Goal: Task Accomplishment & Management: Manage account settings

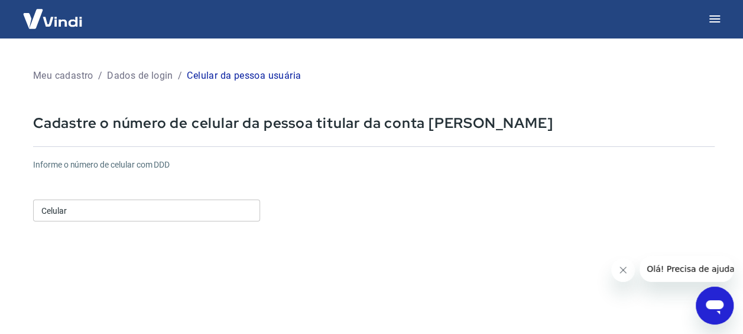
click at [69, 209] on input "Celular" at bounding box center [146, 210] width 227 height 22
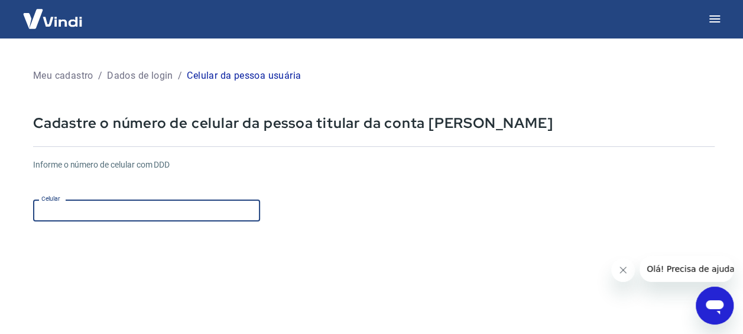
type input "[PHONE_NUMBER]"
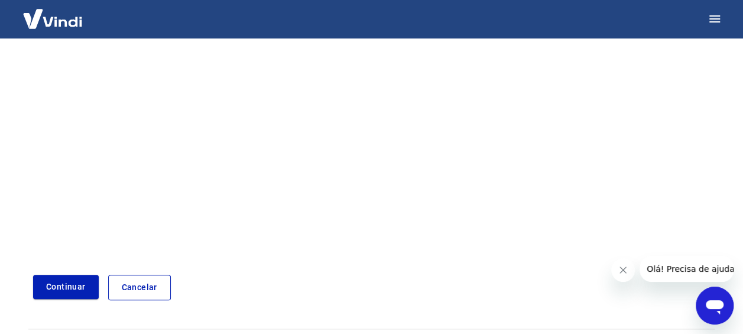
scroll to position [226, 0]
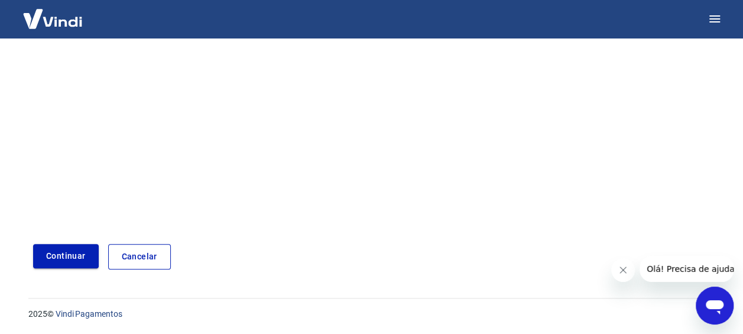
click at [71, 261] on button "Continuar" at bounding box center [66, 256] width 66 height 24
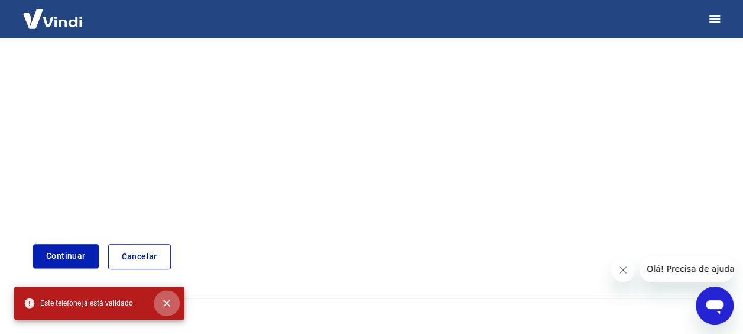
click at [169, 302] on icon "close" at bounding box center [167, 303] width 12 height 12
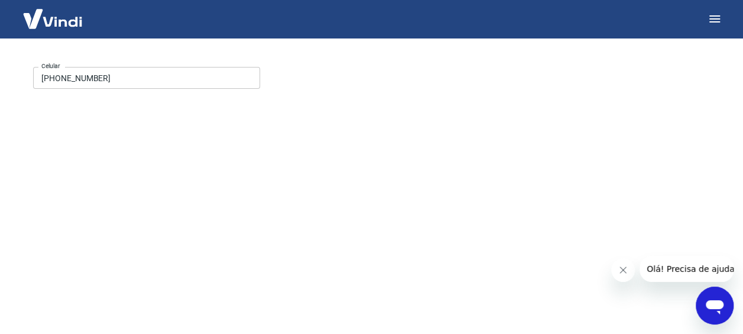
scroll to position [0, 0]
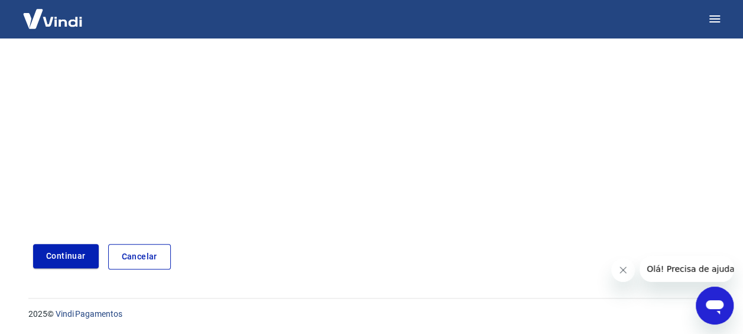
click at [163, 258] on link "Cancelar" at bounding box center [139, 256] width 63 height 25
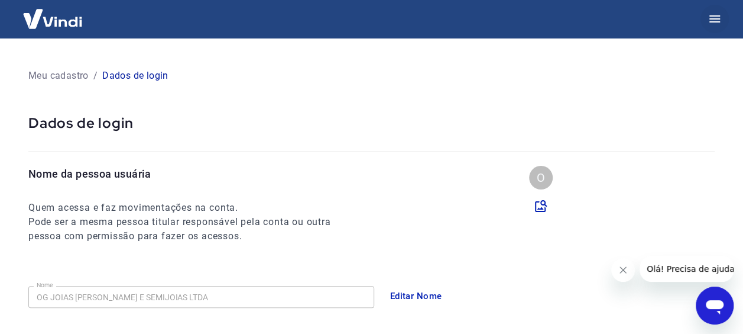
click at [725, 18] on button "button" at bounding box center [715, 19] width 28 height 28
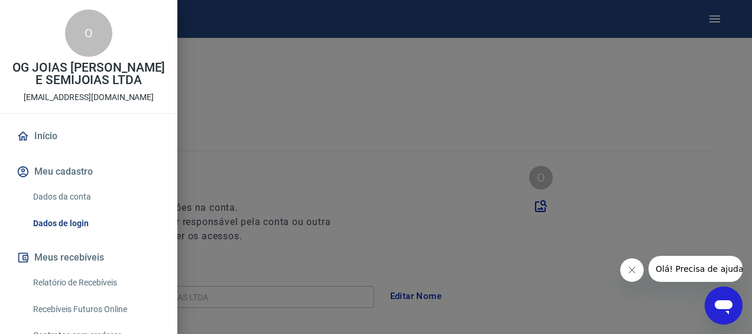
click at [79, 170] on button "Meu cadastro" at bounding box center [88, 171] width 149 height 26
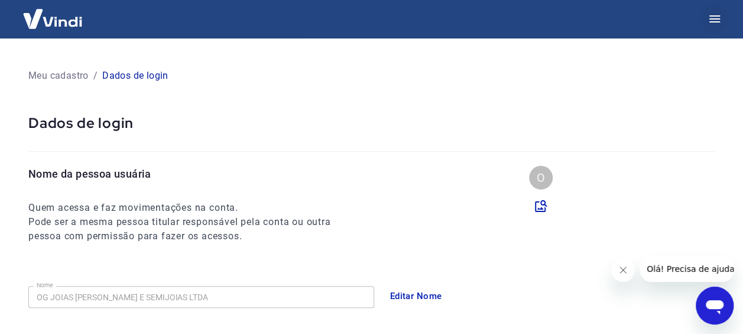
click at [709, 17] on icon "button" at bounding box center [715, 19] width 14 height 14
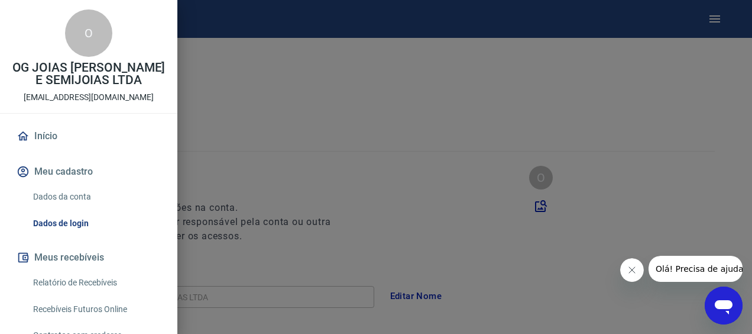
click at [78, 194] on link "Dados da conta" at bounding box center [95, 196] width 135 height 24
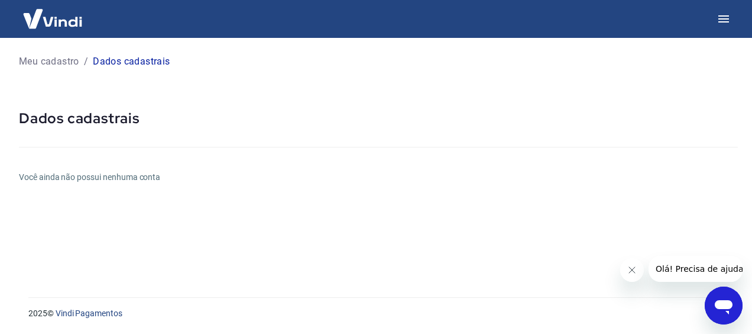
click at [141, 177] on h6 "Você ainda não possui nenhuma conta" at bounding box center [378, 177] width 719 height 12
click at [151, 64] on p "Dados cadastrais" at bounding box center [131, 61] width 77 height 14
click at [723, 21] on icon "button" at bounding box center [723, 18] width 11 height 7
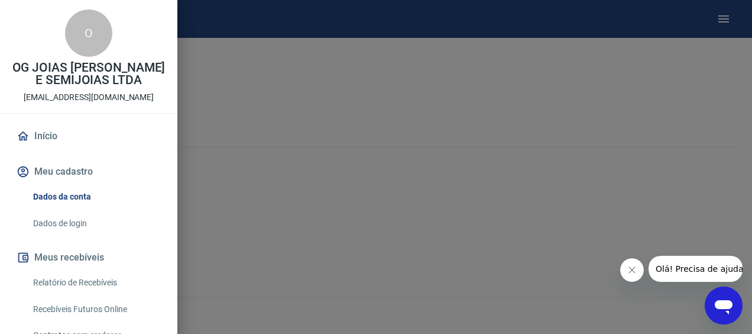
click at [59, 224] on link "Dados de login" at bounding box center [95, 223] width 135 height 24
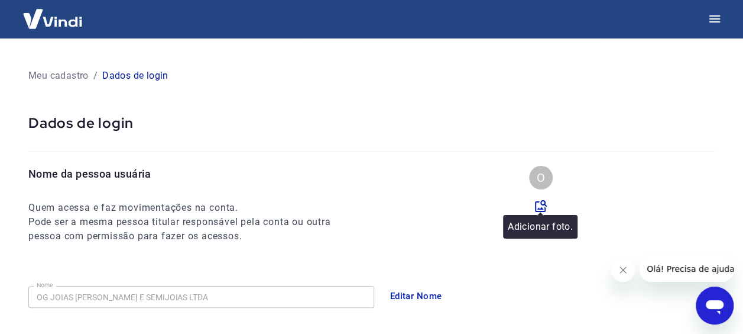
click at [541, 206] on icon at bounding box center [541, 206] width 12 height 12
click at [0, 0] on input "file" at bounding box center [0, 0] width 0 height 0
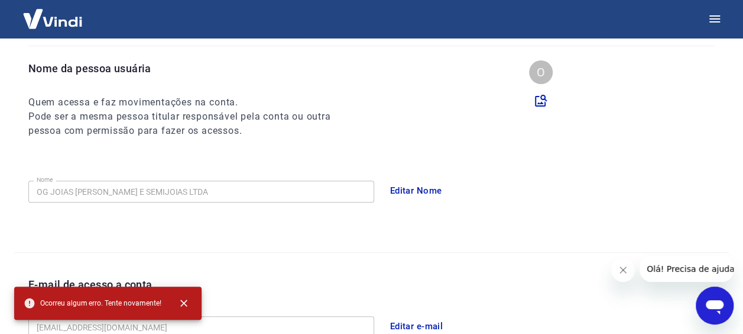
scroll to position [118, 0]
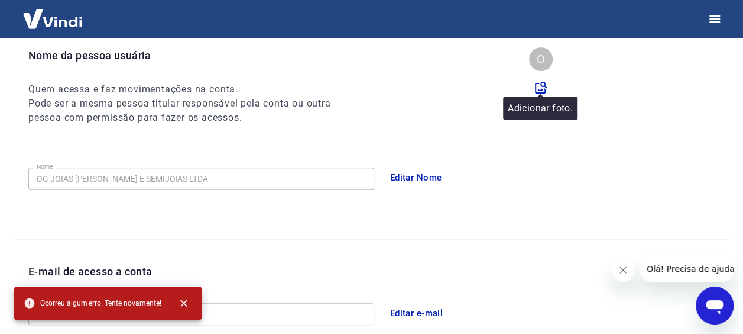
click at [542, 88] on icon at bounding box center [541, 87] width 14 height 14
click at [0, 0] on input "file" at bounding box center [0, 0] width 0 height 0
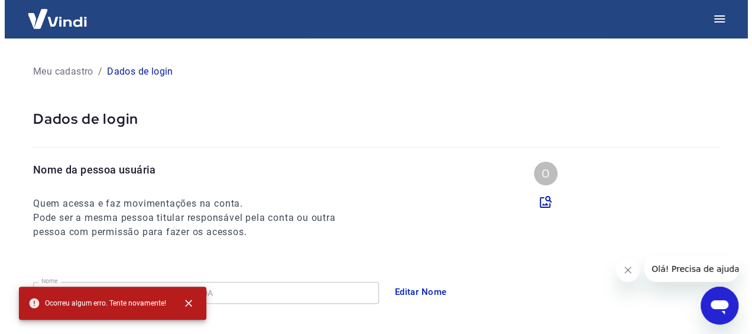
scroll to position [0, 0]
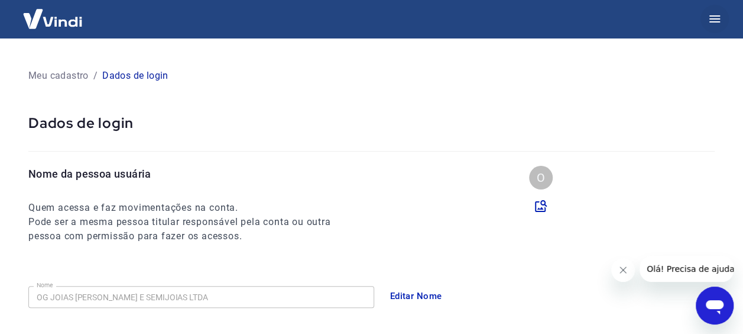
click at [714, 22] on icon "button" at bounding box center [715, 18] width 11 height 7
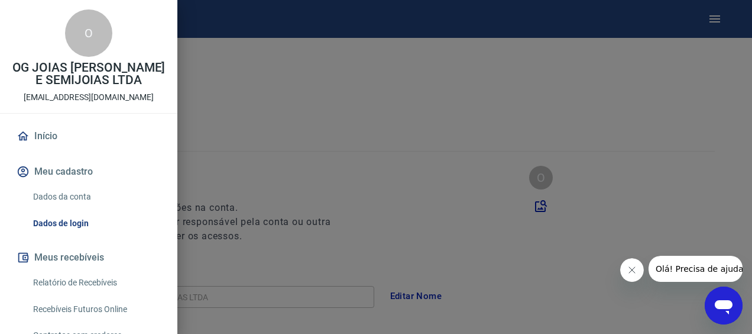
click at [69, 225] on link "Dados de login" at bounding box center [95, 223] width 135 height 24
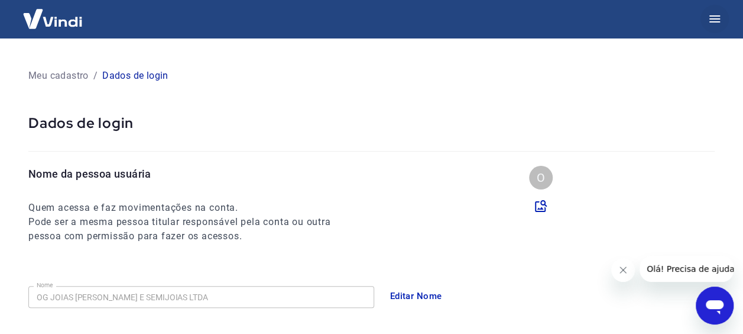
click at [719, 16] on icon "button" at bounding box center [715, 18] width 11 height 7
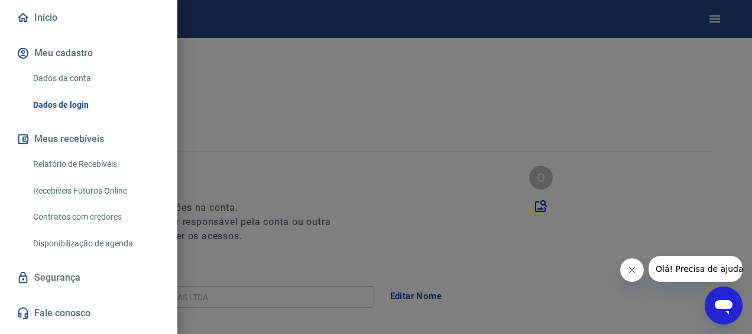
scroll to position [145, 0]
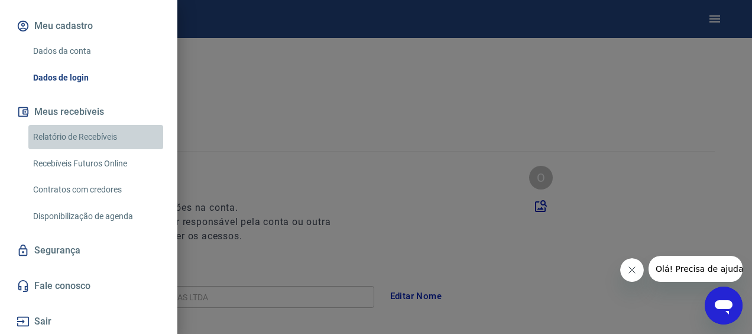
click at [101, 131] on link "Relatório de Recebíveis" at bounding box center [95, 137] width 135 height 24
